Goal: Information Seeking & Learning: Check status

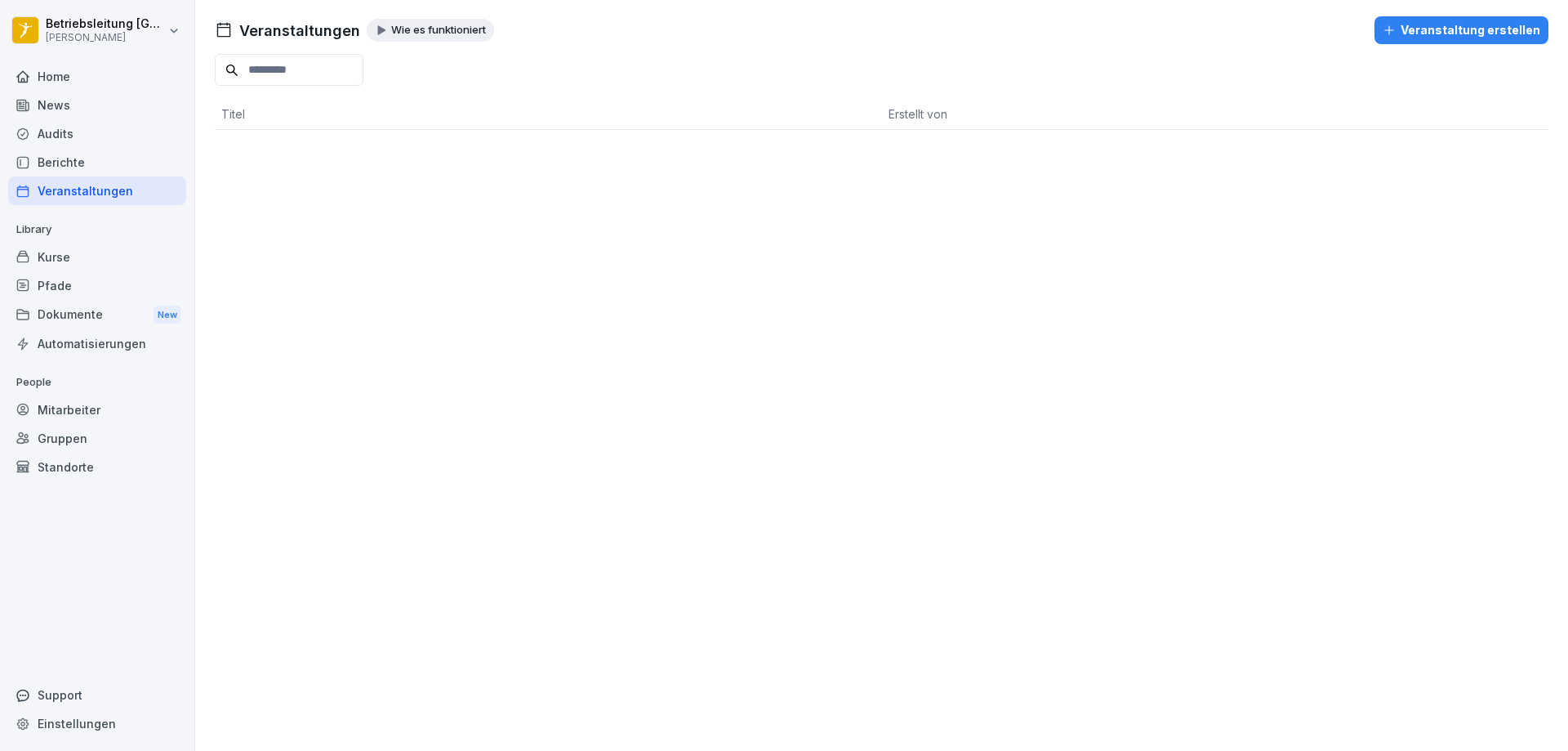
click at [81, 73] on div "Home" at bounding box center [98, 77] width 178 height 29
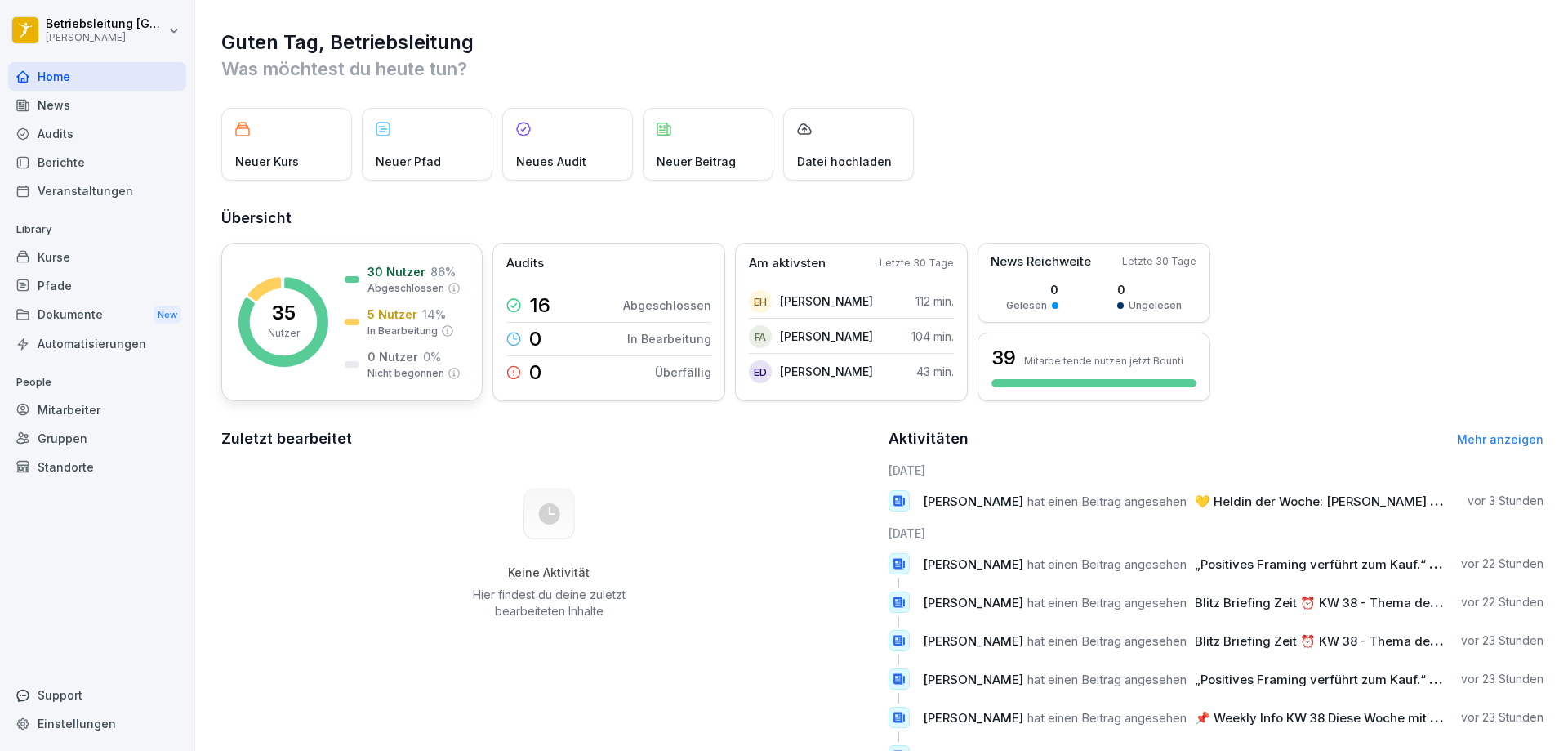
click at [322, 317] on icon at bounding box center [283, 322] width 90 height 90
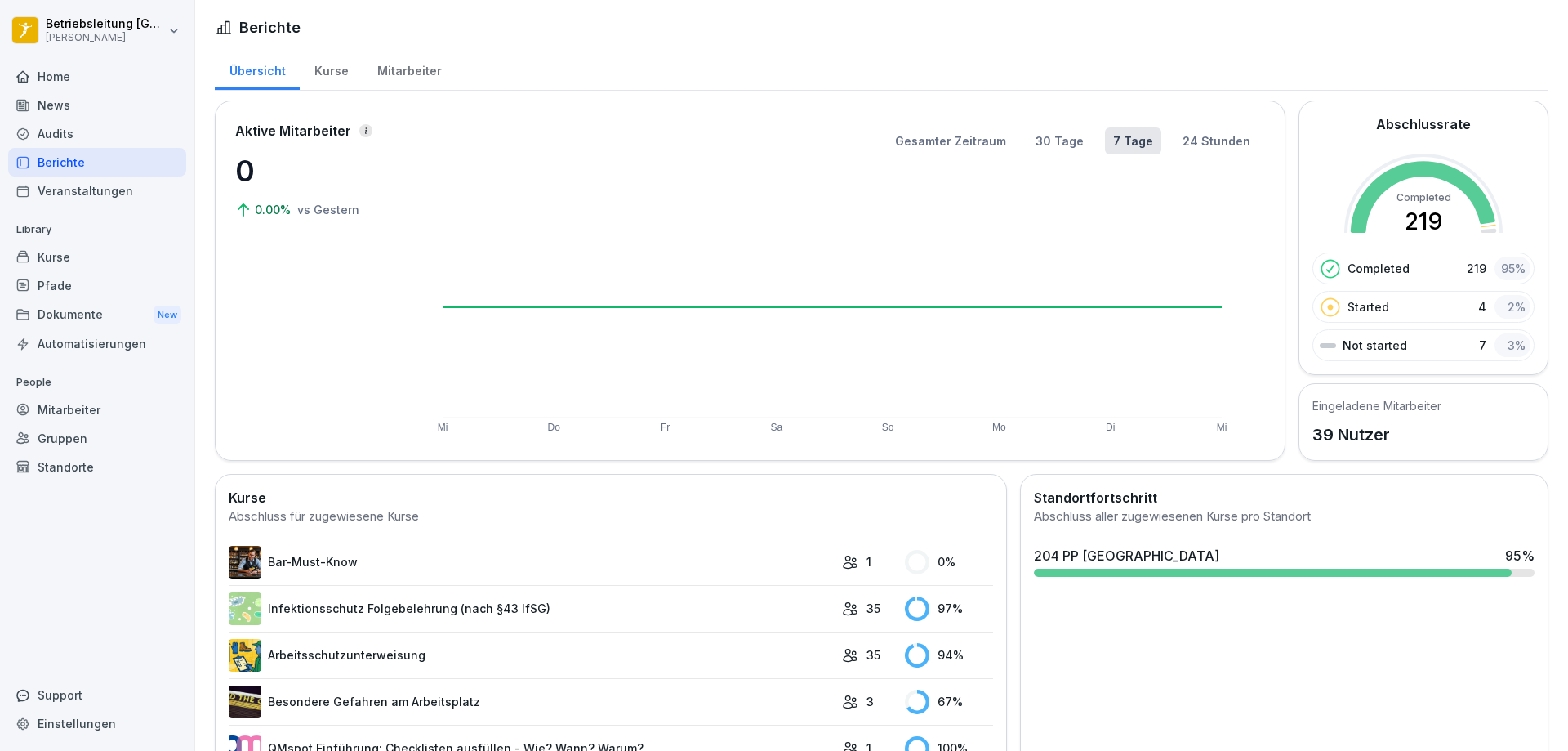
click at [404, 64] on div "Mitarbeiter" at bounding box center [408, 69] width 93 height 42
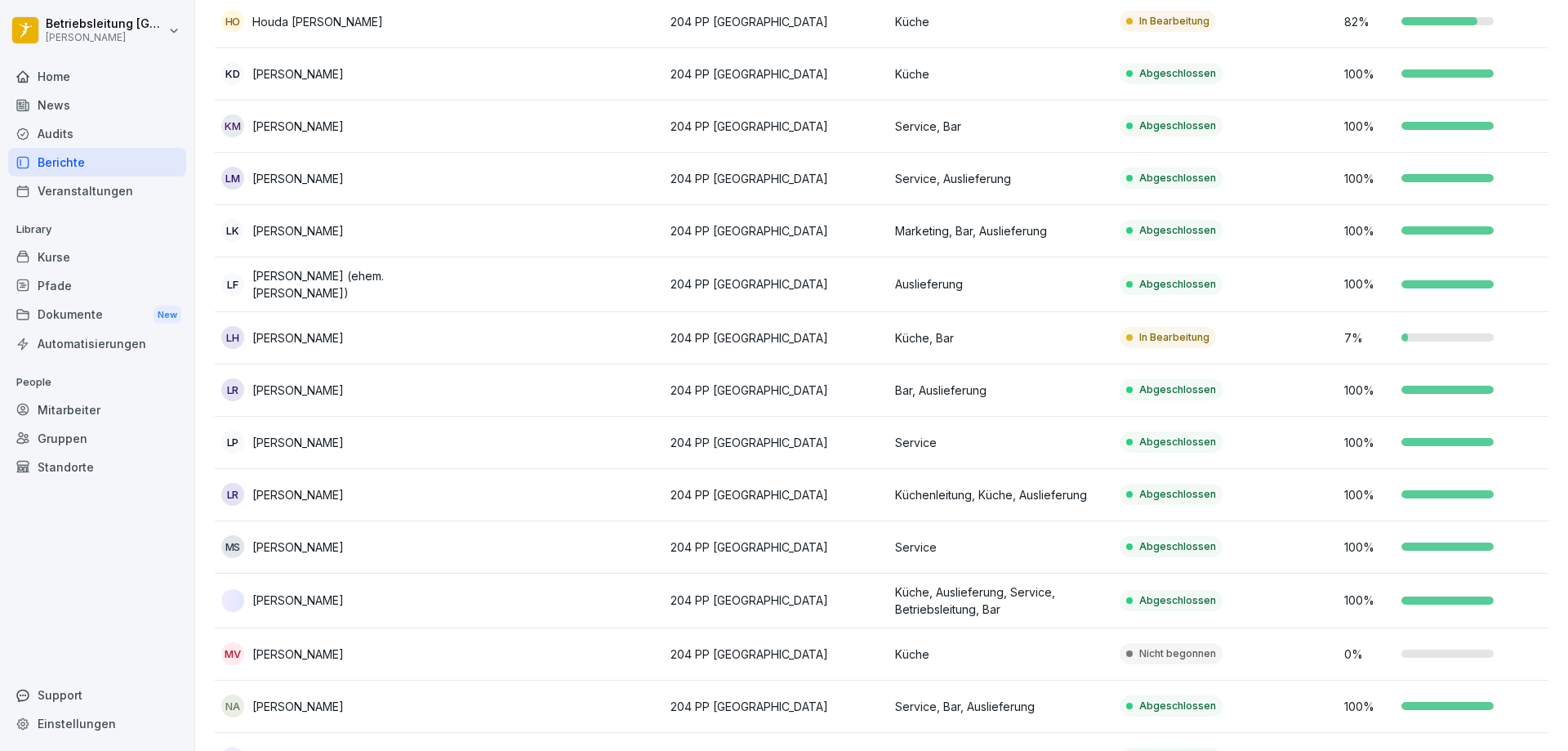
scroll to position [981, 0]
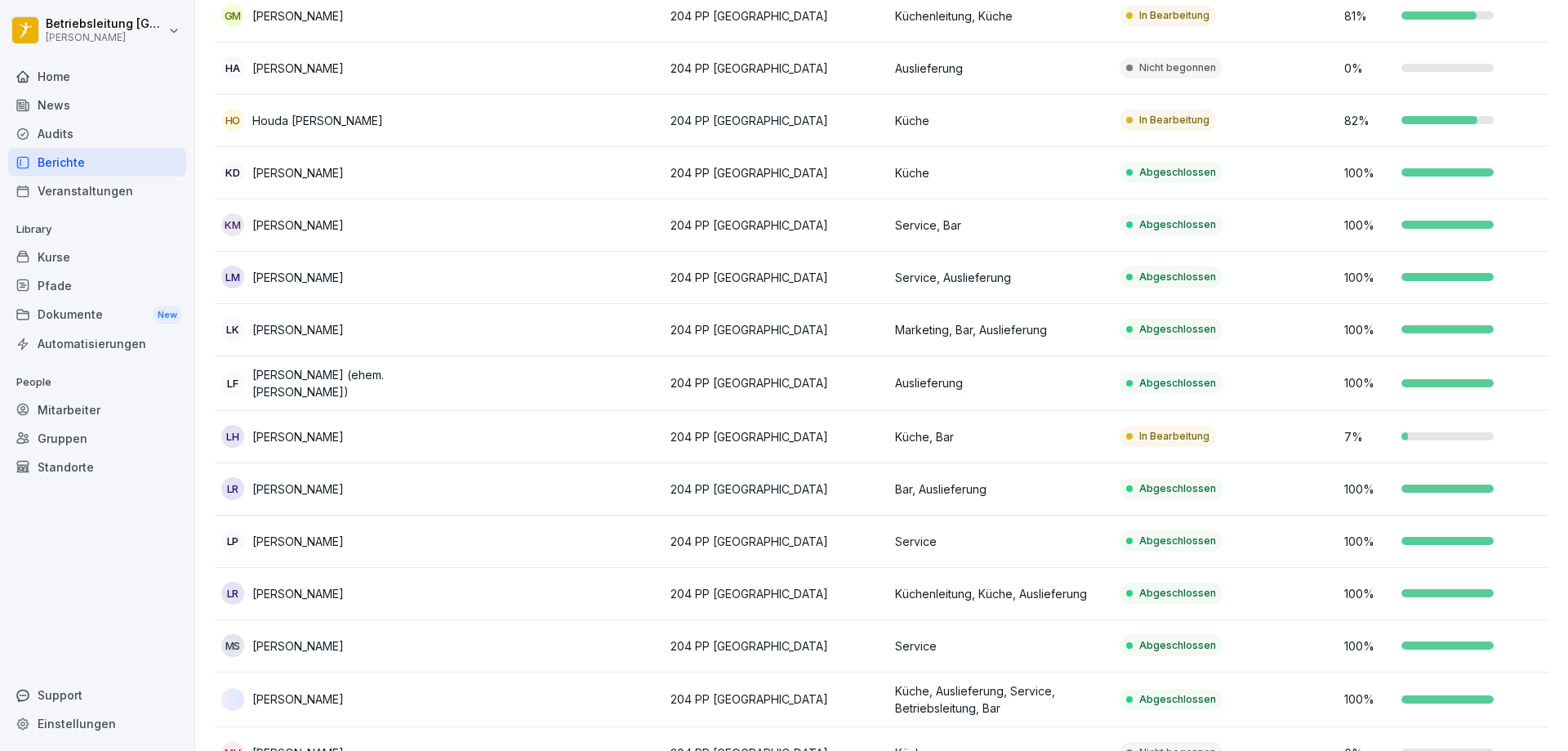
click at [1023, 126] on p "Küche" at bounding box center [1000, 121] width 211 height 17
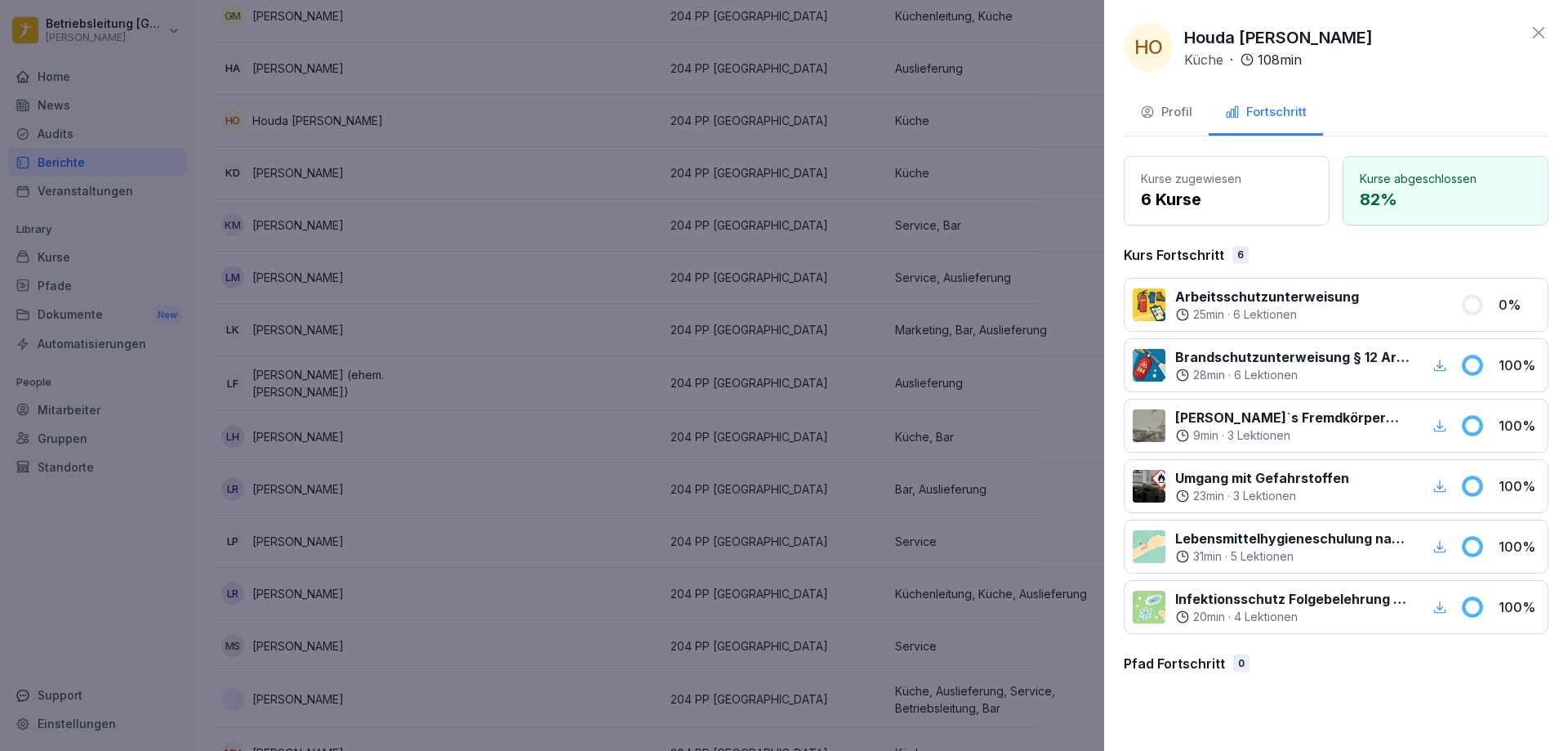
click at [1170, 102] on button "Profil" at bounding box center [1165, 114] width 85 height 44
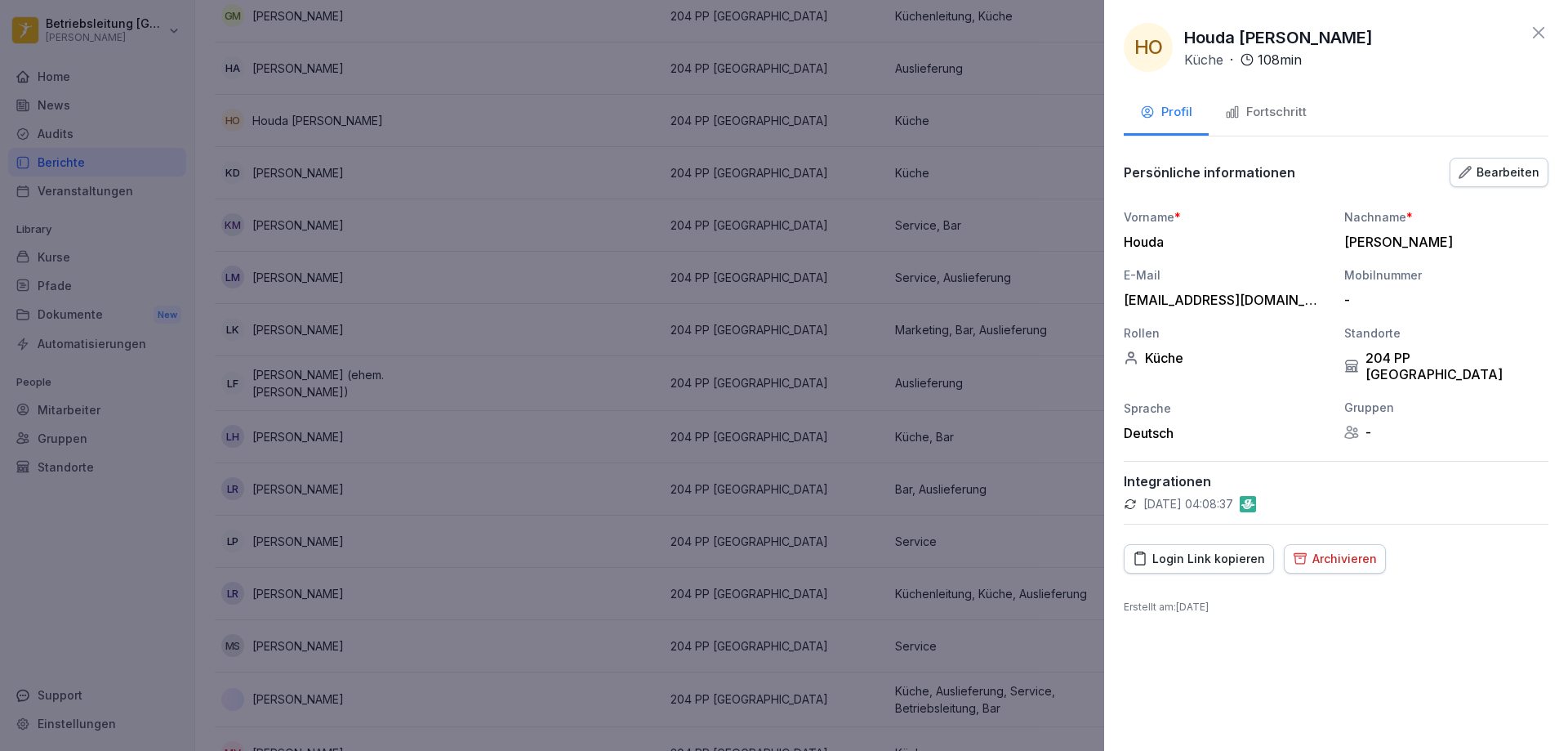
click at [1291, 100] on button "Fortschritt" at bounding box center [1266, 114] width 115 height 44
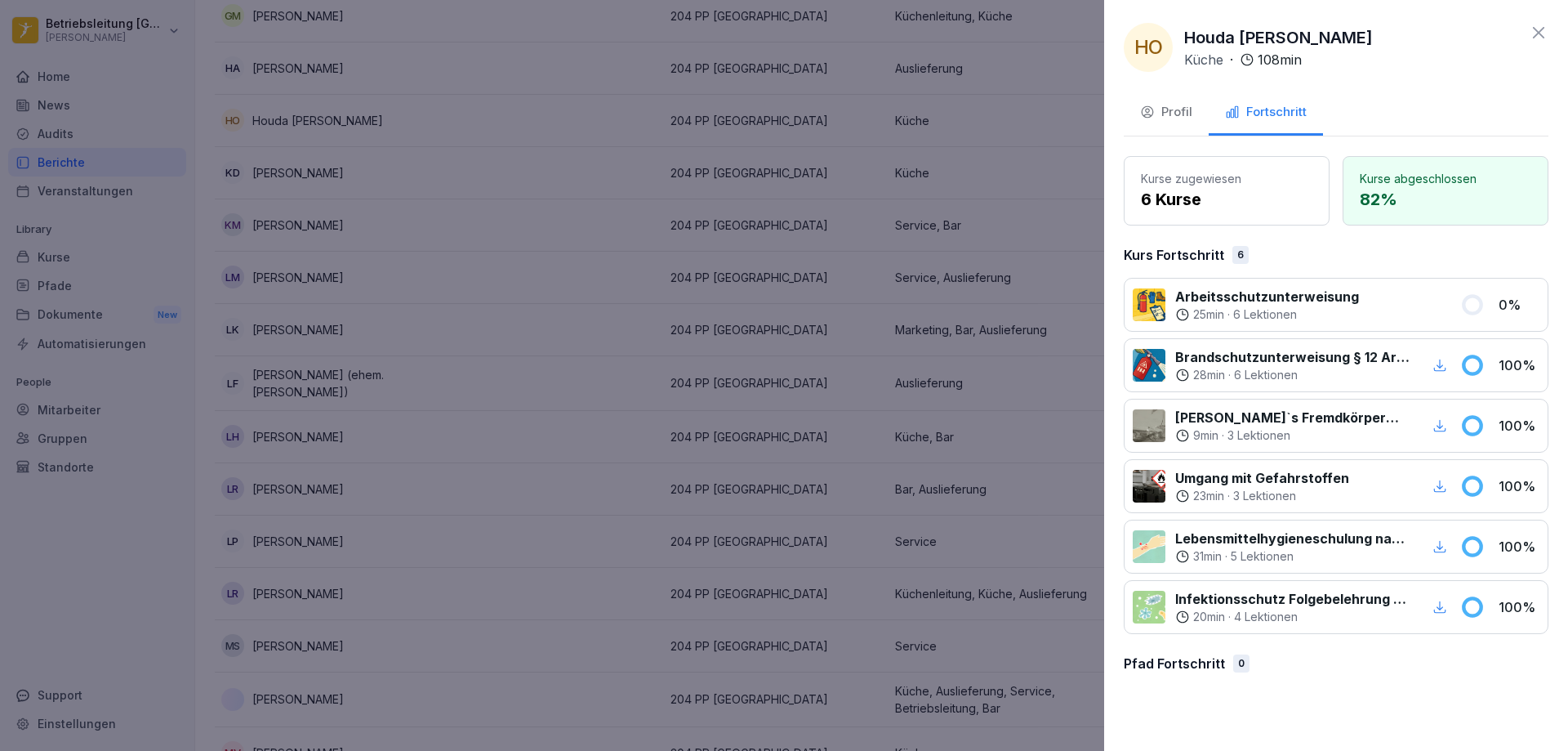
click at [1133, 306] on div at bounding box center [1149, 305] width 33 height 33
click at [1528, 23] on div "[PERSON_NAME] Bel Haj [PERSON_NAME] · 108 min" at bounding box center [1336, 47] width 425 height 49
click at [1542, 39] on icon at bounding box center [1538, 33] width 20 height 20
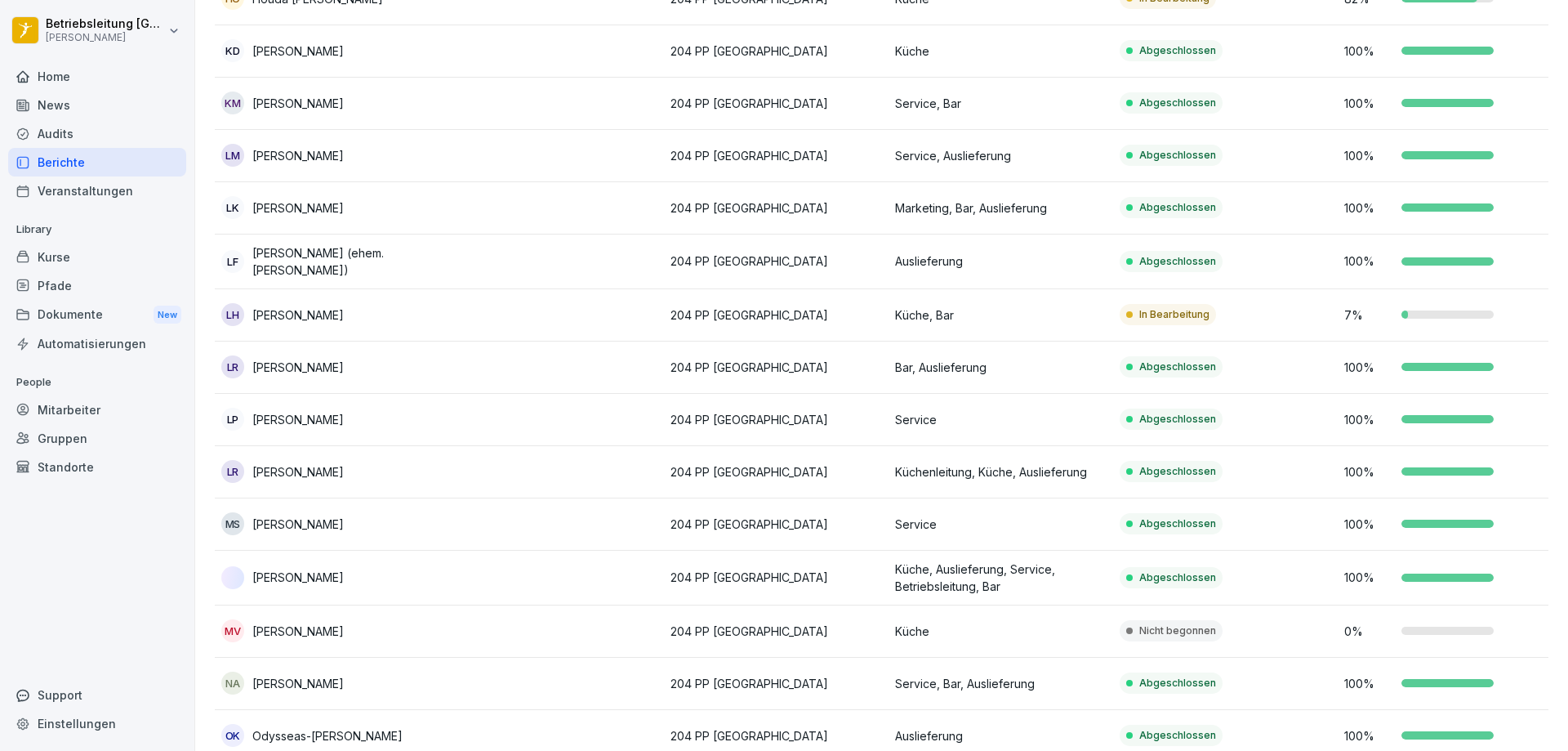
scroll to position [1144, 0]
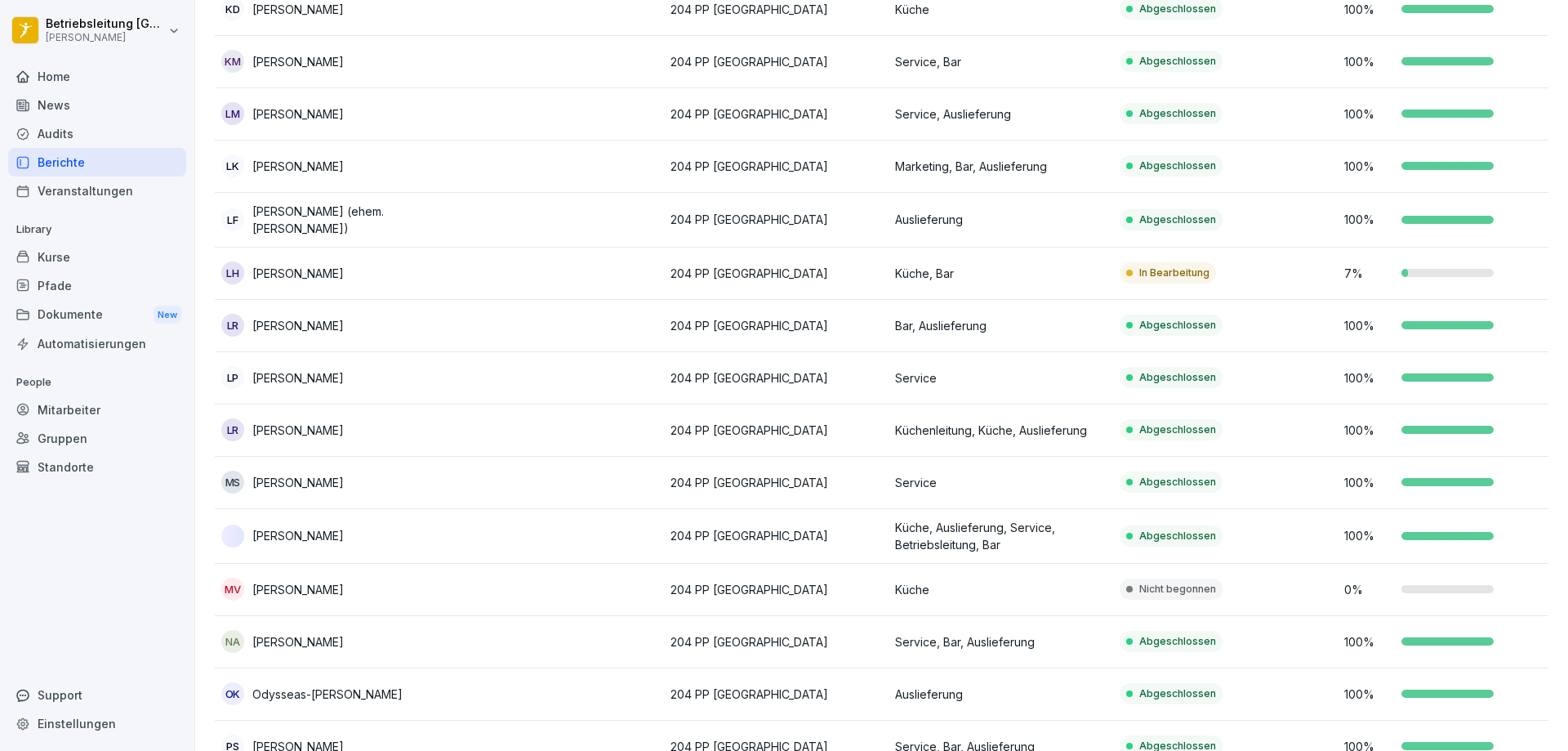
click at [1198, 271] on p "In Bearbeitung" at bounding box center [1174, 273] width 70 height 14
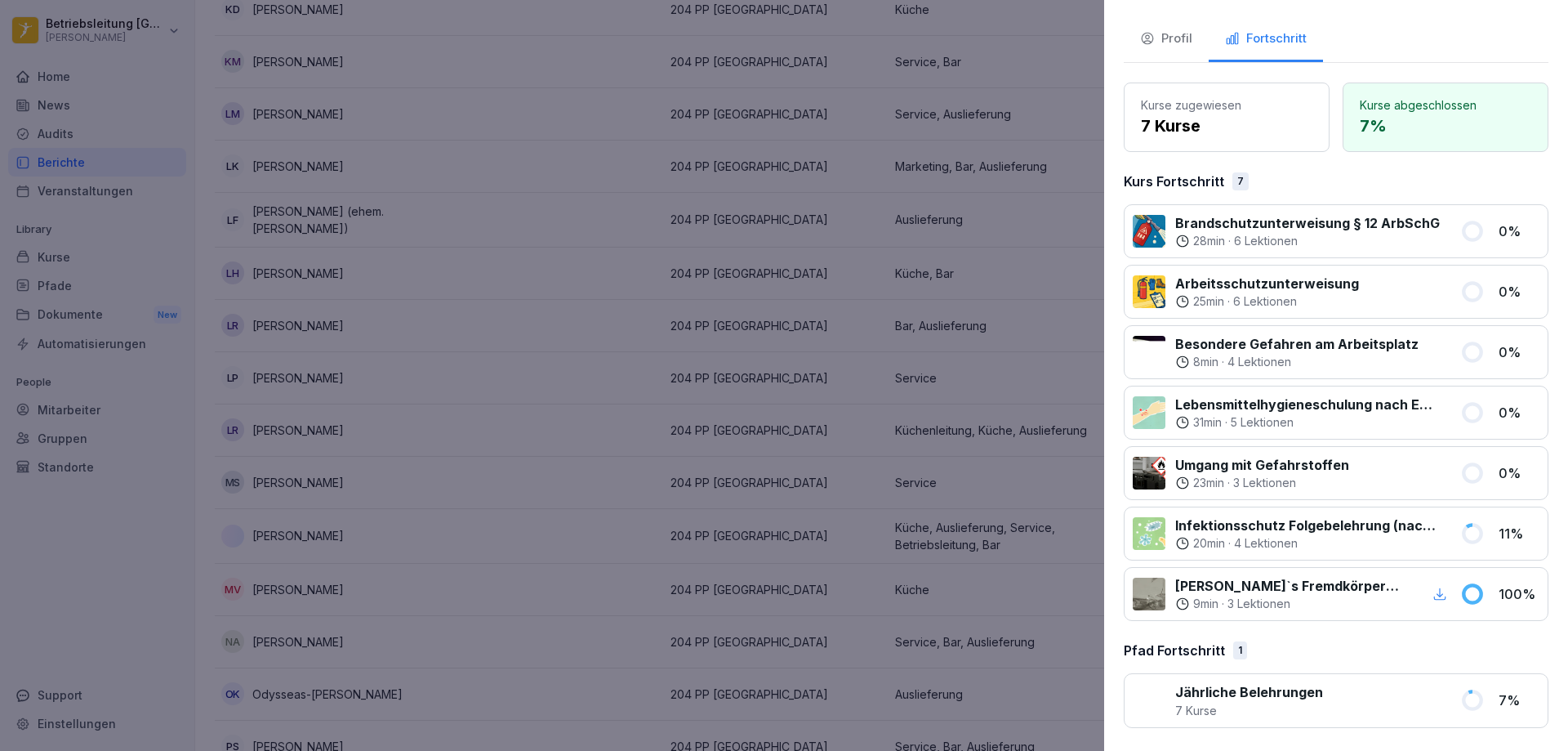
scroll to position [0, 0]
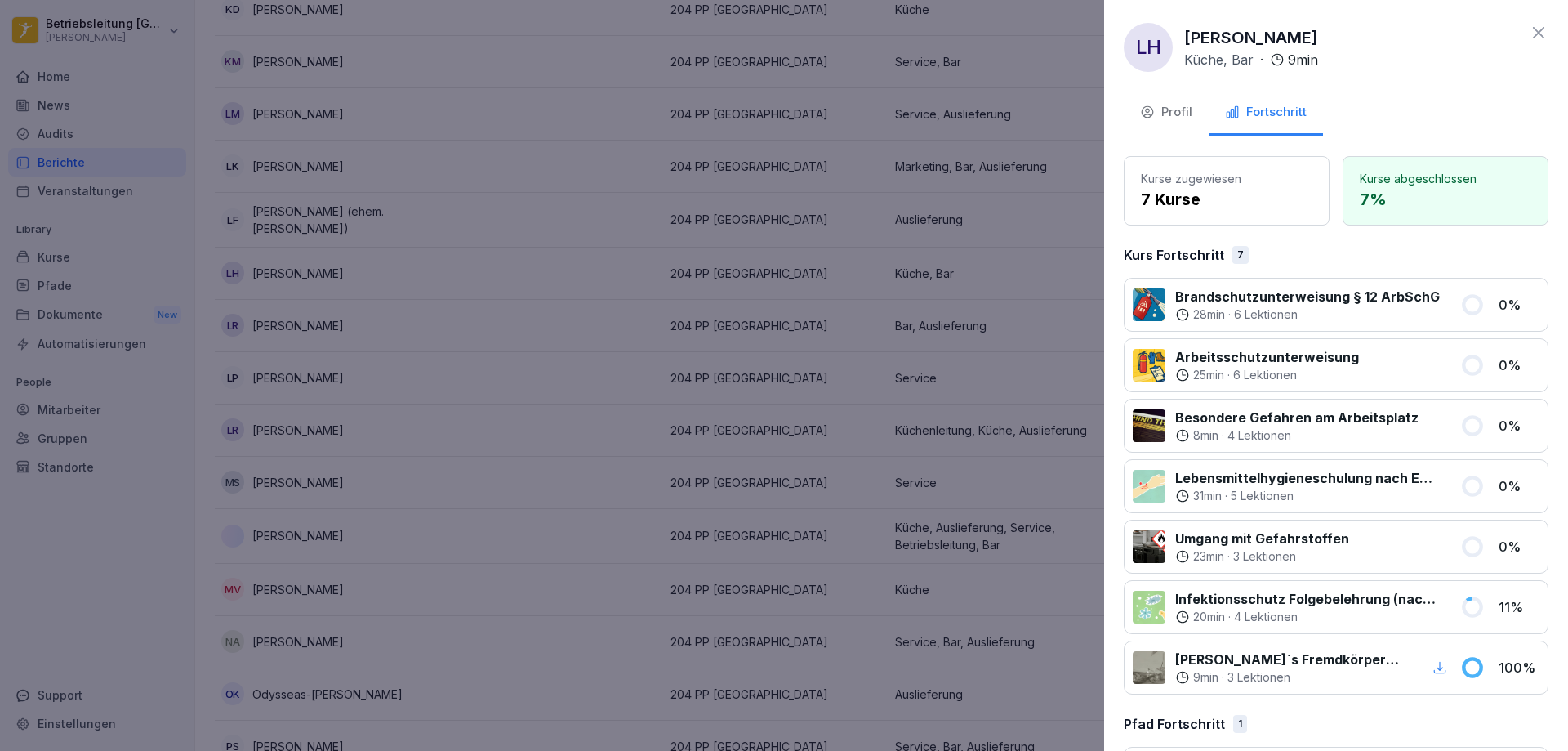
click at [1533, 34] on icon at bounding box center [1538, 33] width 11 height 11
